Goal: Register for event/course

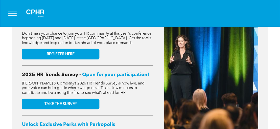
scroll to position [207, 0]
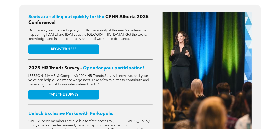
drag, startPoint x: 258, startPoint y: 1, endPoint x: 136, endPoint y: 94, distance: 152.8
click at [135, 95] on div "Seats are selling out quickly for the CPHR Alberta 2025 Conference! Don't miss …" at bounding box center [90, 82] width 124 height 140
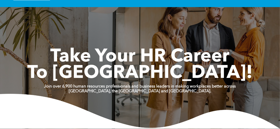
scroll to position [0, 0]
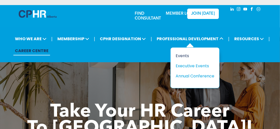
click at [182, 54] on div "Events" at bounding box center [192, 56] width 35 height 6
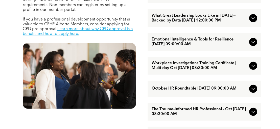
scroll to position [227, 0]
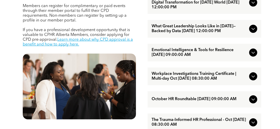
click at [252, 79] on icon at bounding box center [253, 76] width 6 height 6
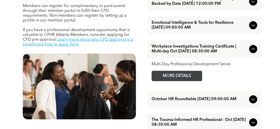
click at [185, 79] on span "MORE DETAILS" at bounding box center [177, 76] width 40 height 10
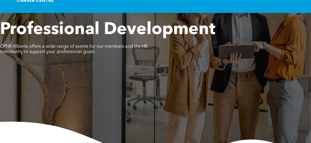
scroll to position [50, 0]
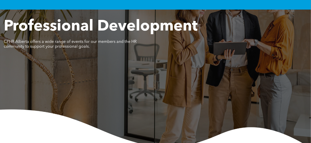
drag, startPoint x: 280, startPoint y: 0, endPoint x: 117, endPoint y: 2, distance: 162.9
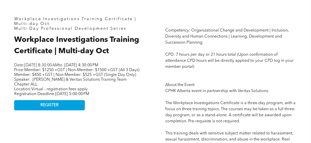
scroll to position [219, 0]
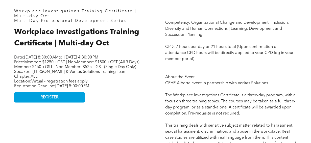
drag, startPoint x: 15, startPoint y: 12, endPoint x: 142, endPoint y: 95, distance: 152.4
copy div "Workplace Investigations Training Certificate | Multi-day Oct Multi-Day Profess…"
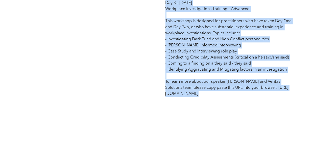
scroll to position [660, 0]
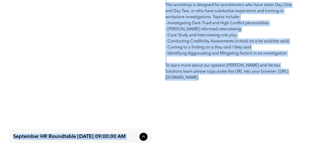
drag, startPoint x: 165, startPoint y: 49, endPoint x: 242, endPoint y: 89, distance: 86.7
copy span "Competency: Organizational Change and Development | Inclusion, Diversity and Hu…"
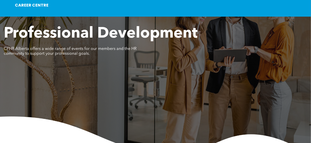
scroll to position [184, 0]
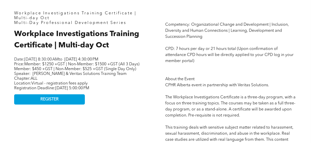
scroll to position [212, 0]
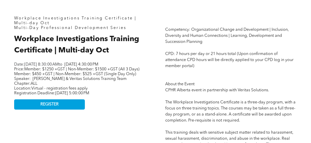
click at [96, 67] on p "Date: Tuesday, October 7, 2025, 8:30:00 AM to Thursday, October 9, 2025, 4:30:0…" at bounding box center [77, 64] width 126 height 5
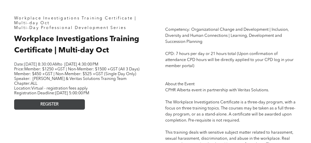
click at [67, 109] on link "REGISTER" at bounding box center [49, 104] width 71 height 10
